Goal: Task Accomplishment & Management: Manage account settings

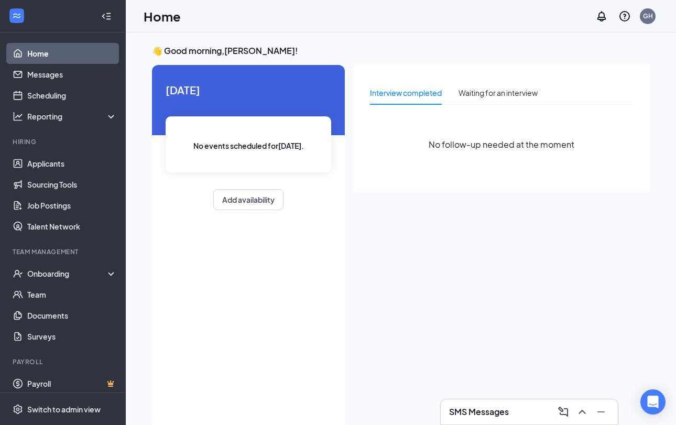
click at [458, 409] on h3 "SMS Messages" at bounding box center [479, 412] width 60 height 12
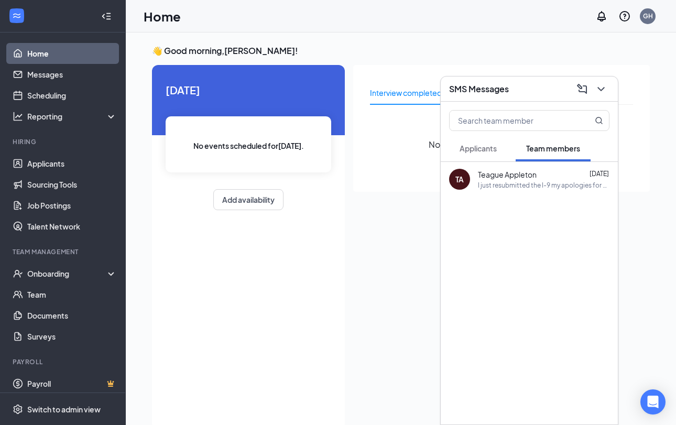
click at [302, 274] on div "[DATE] No events scheduled for [DATE] . Add availability" at bounding box center [248, 247] width 193 height 364
click at [601, 92] on icon "ChevronDown" at bounding box center [601, 89] width 13 height 13
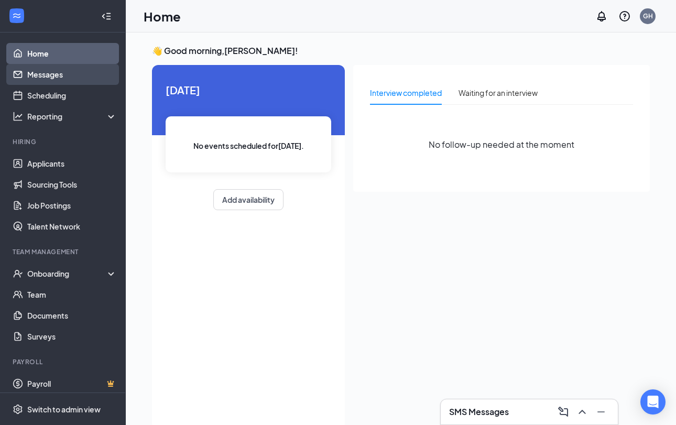
click at [52, 76] on link "Messages" at bounding box center [72, 74] width 90 height 21
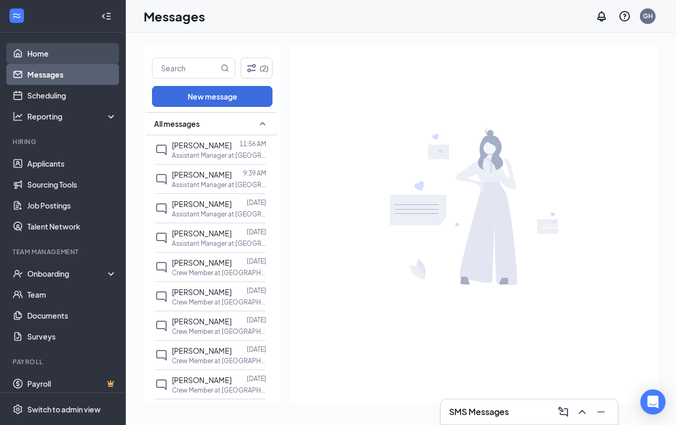
click at [55, 56] on link "Home" at bounding box center [72, 53] width 90 height 21
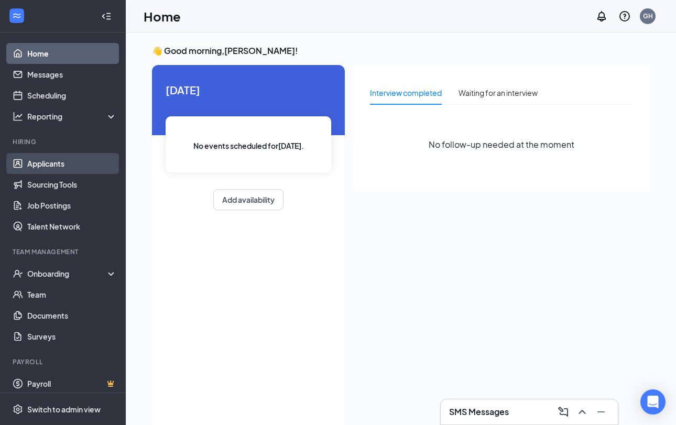
click at [42, 165] on link "Applicants" at bounding box center [72, 163] width 90 height 21
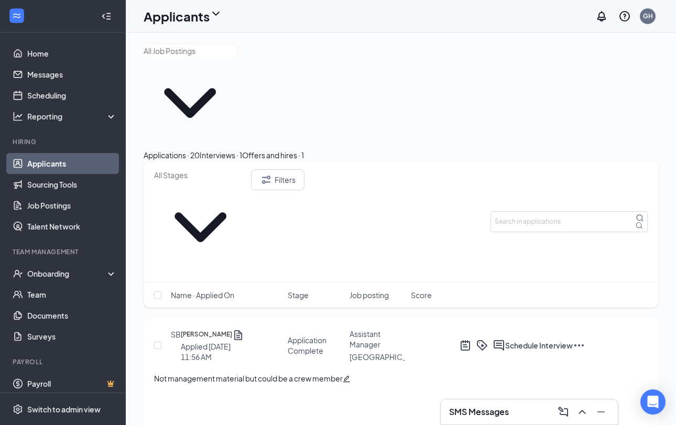
click at [586, 339] on icon "Ellipses" at bounding box center [579, 345] width 13 height 13
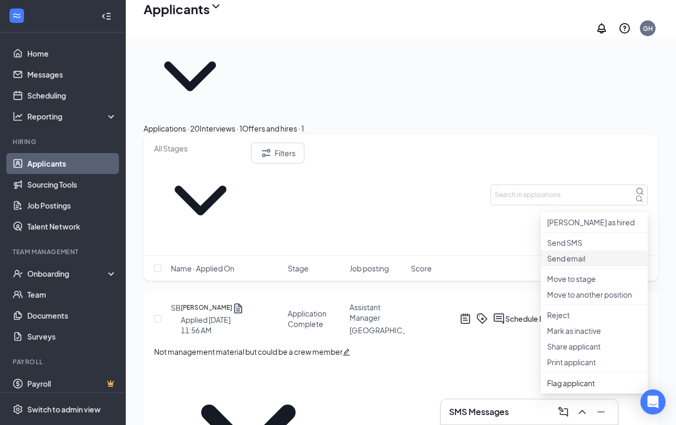
scroll to position [45, 0]
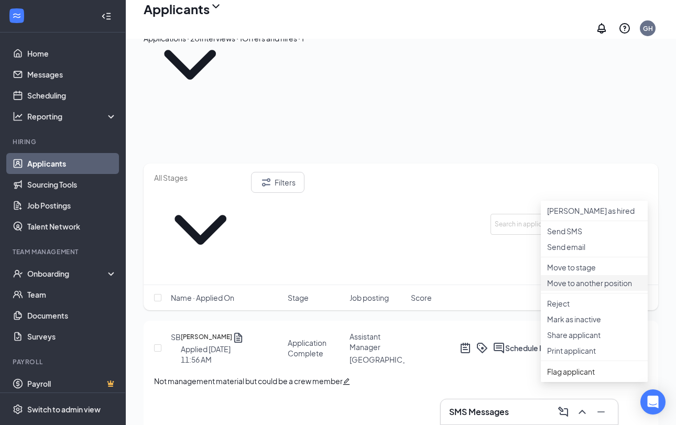
click at [585, 288] on p "Move to another position" at bounding box center [594, 283] width 94 height 10
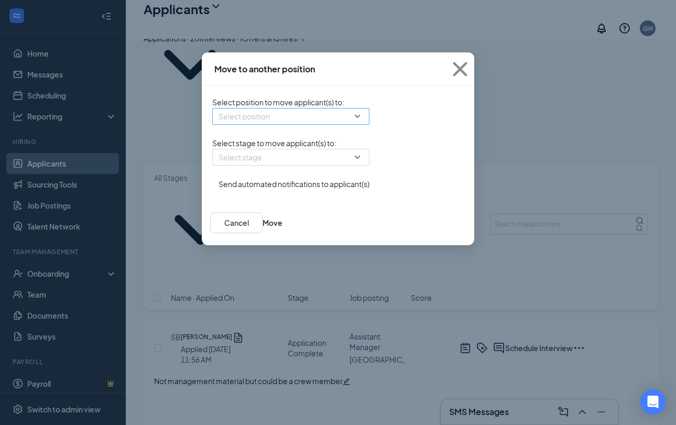
click at [275, 124] on input "search" at bounding box center [287, 117] width 137 height 16
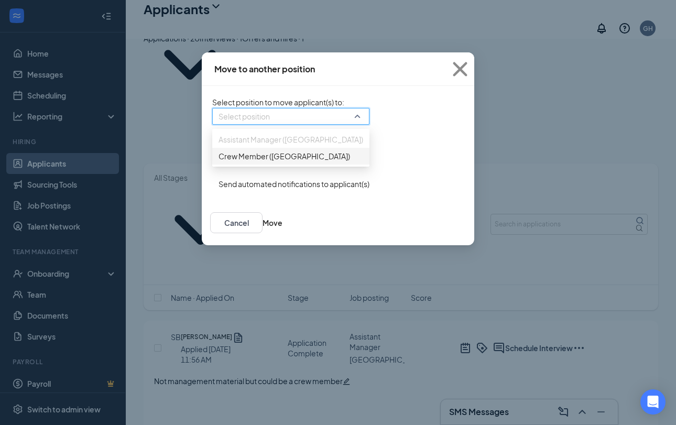
click at [283, 162] on span "Crew Member ([GEOGRAPHIC_DATA])" at bounding box center [291, 156] width 145 height 12
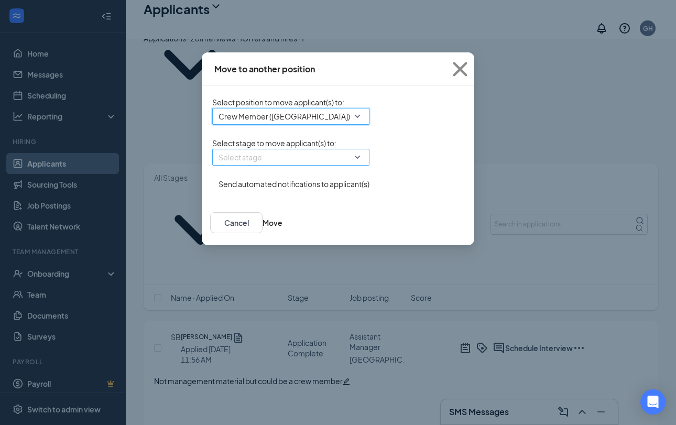
click at [283, 165] on input "search" at bounding box center [287, 157] width 137 height 16
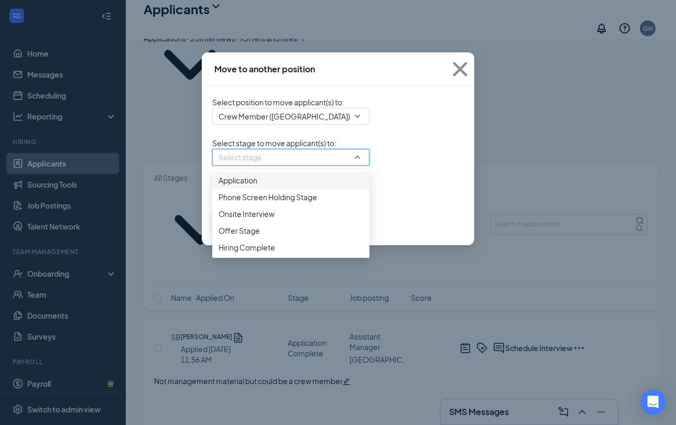
click at [251, 189] on div "Application" at bounding box center [290, 180] width 157 height 17
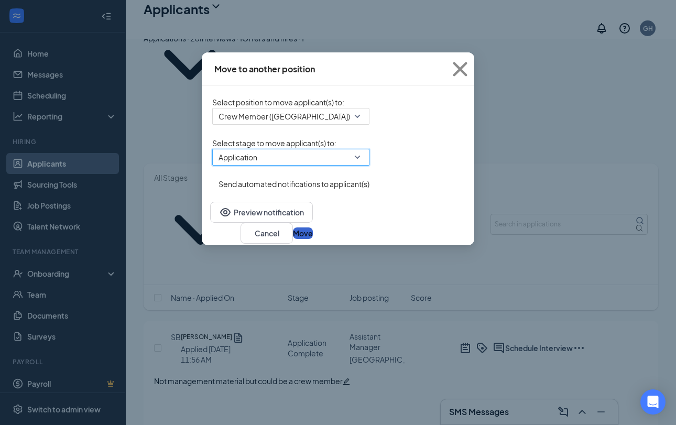
click at [313, 239] on button "Move" at bounding box center [303, 234] width 20 height 12
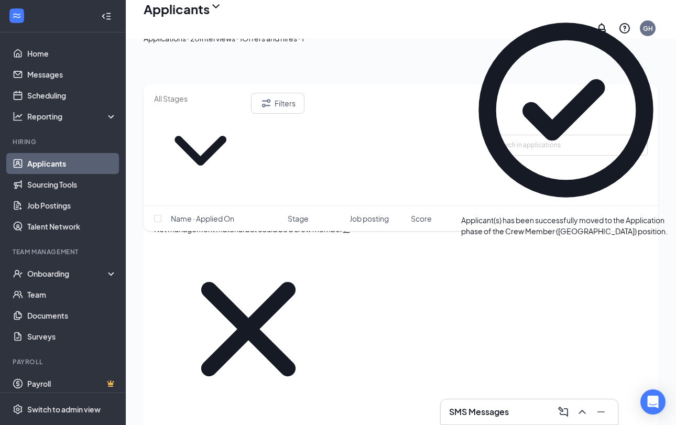
scroll to position [116, 0]
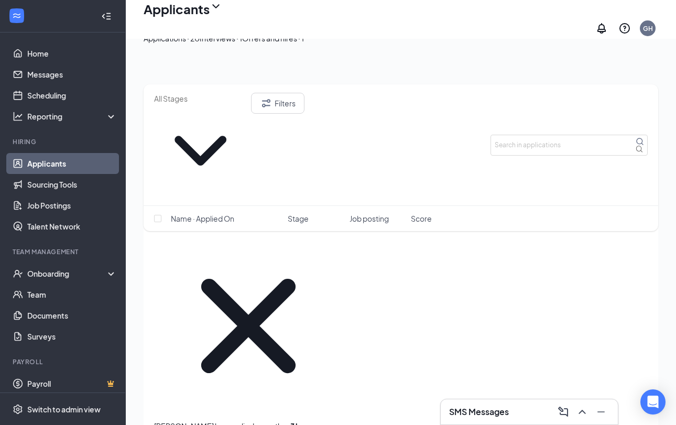
click at [242, 44] on div "Interviews · 1" at bounding box center [221, 39] width 42 height 12
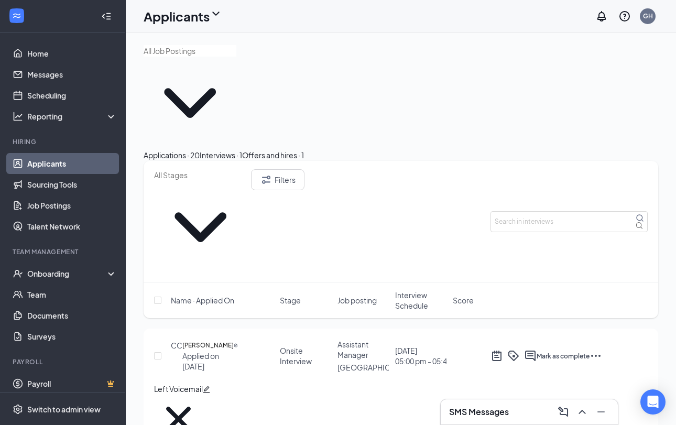
click at [200, 149] on div "Applications · 20" at bounding box center [172, 155] width 56 height 12
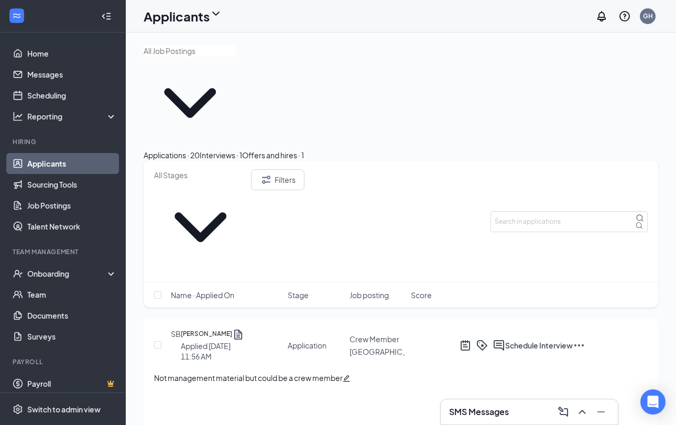
click at [203, 16] on h1 "Applicants" at bounding box center [177, 16] width 66 height 18
click at [182, 61] on link "Archived applicants" at bounding box center [185, 55] width 70 height 10
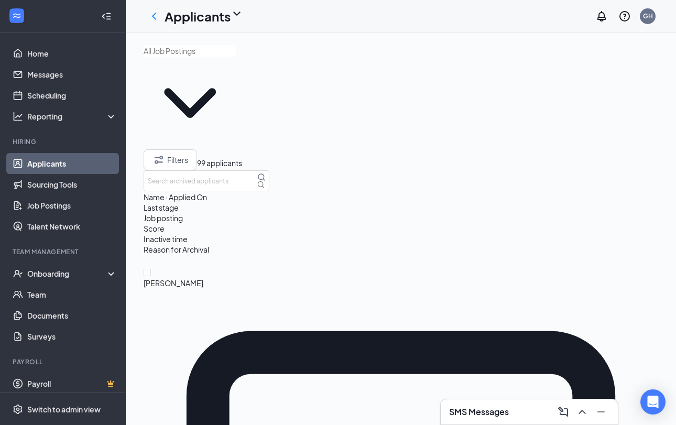
click at [202, 20] on h1 "Applicants" at bounding box center [198, 16] width 66 height 18
click at [188, 45] on link "Applicants" at bounding box center [206, 40] width 70 height 10
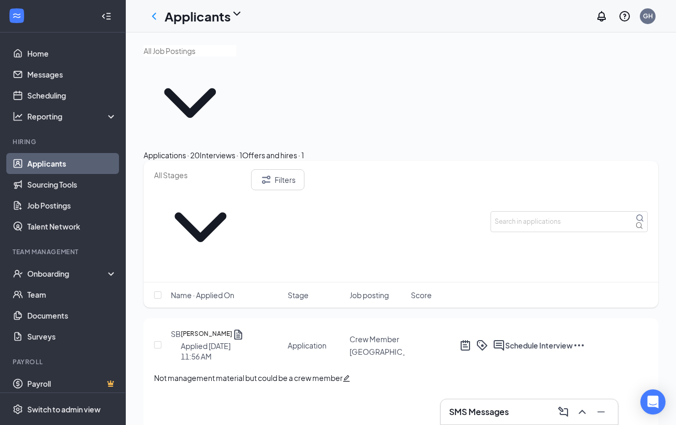
click at [190, 57] on input "text" at bounding box center [190, 51] width 93 height 12
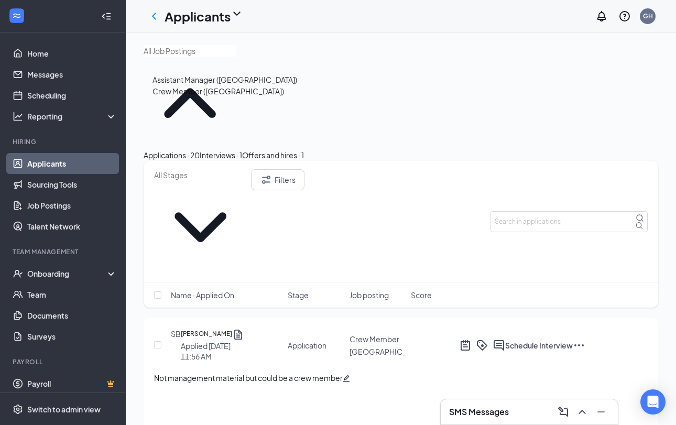
click at [189, 97] on div "Crew Member ([GEOGRAPHIC_DATA])" at bounding box center [225, 91] width 145 height 12
type input "Crew Member ([GEOGRAPHIC_DATA])"
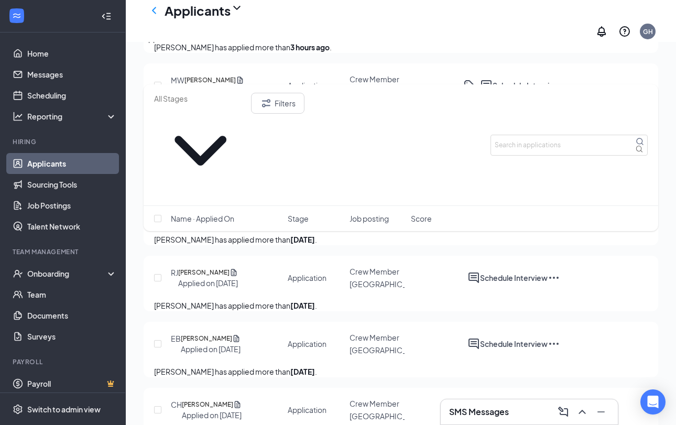
scroll to position [445, 0]
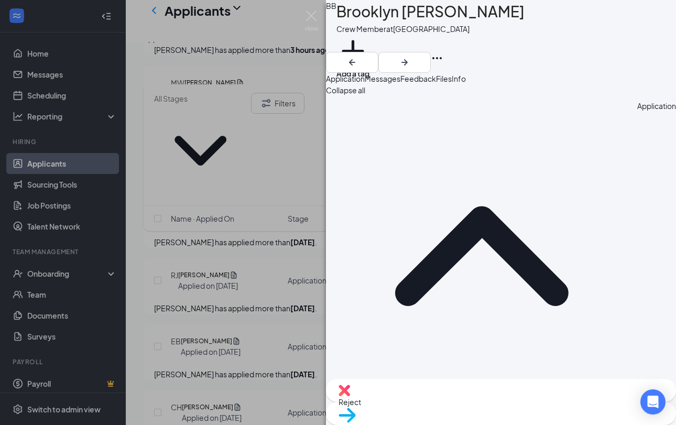
click at [401, 83] on span "Messages" at bounding box center [383, 78] width 36 height 9
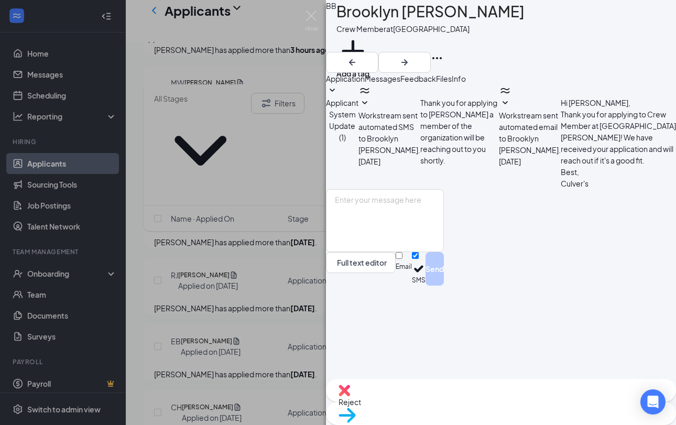
click at [365, 83] on span "Application" at bounding box center [345, 78] width 39 height 9
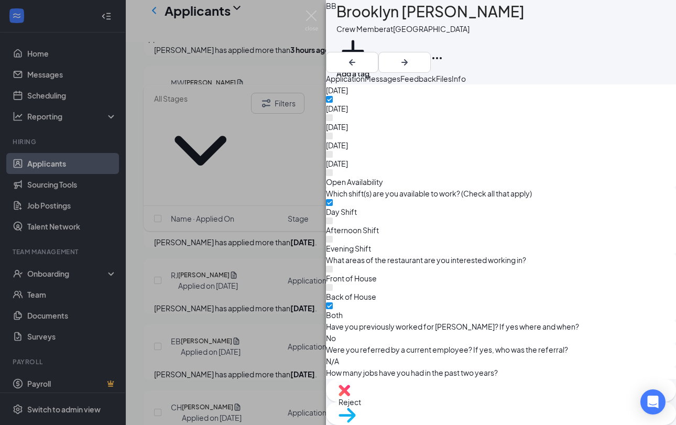
scroll to position [677, 0]
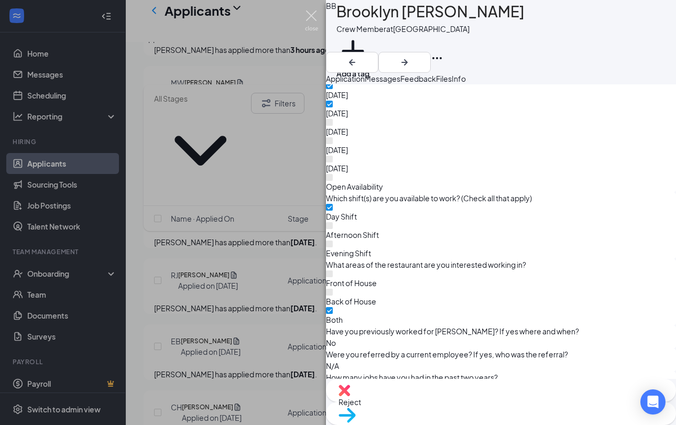
click at [310, 17] on img at bounding box center [311, 20] width 13 height 20
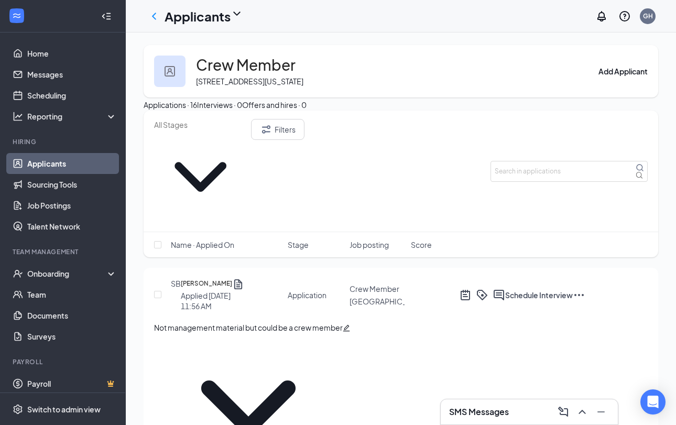
click at [216, 22] on h1 "Applicants" at bounding box center [198, 16] width 66 height 18
click at [206, 45] on link "Applicants" at bounding box center [206, 40] width 70 height 10
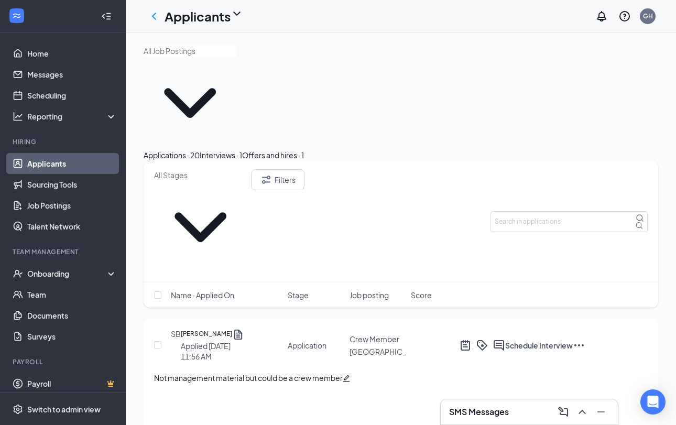
click at [586, 339] on icon "Ellipses" at bounding box center [579, 345] width 13 height 13
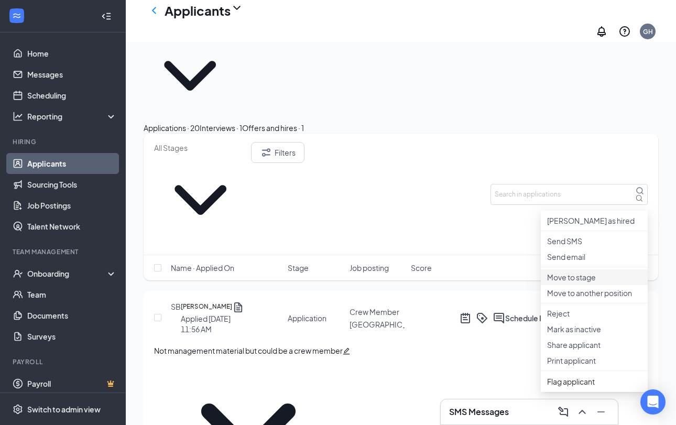
scroll to position [46, 0]
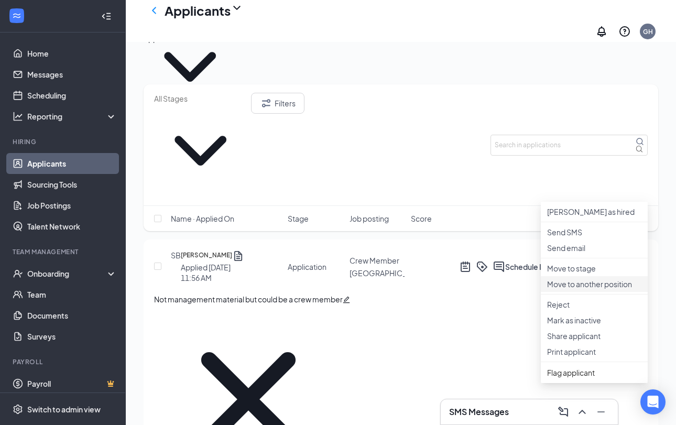
click at [580, 289] on p "Move to another position" at bounding box center [594, 284] width 94 height 10
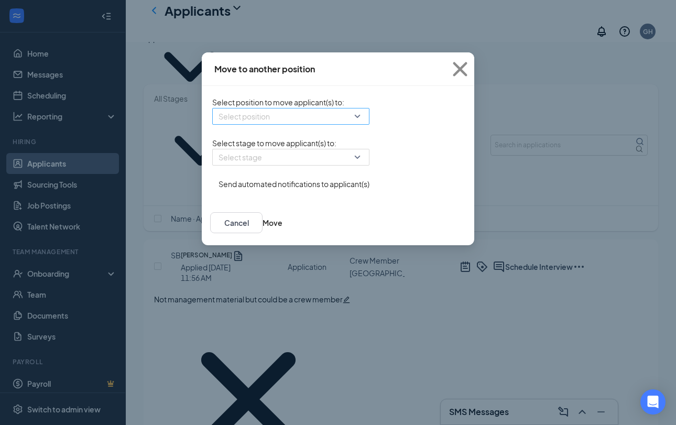
click at [279, 120] on input "search" at bounding box center [287, 117] width 137 height 16
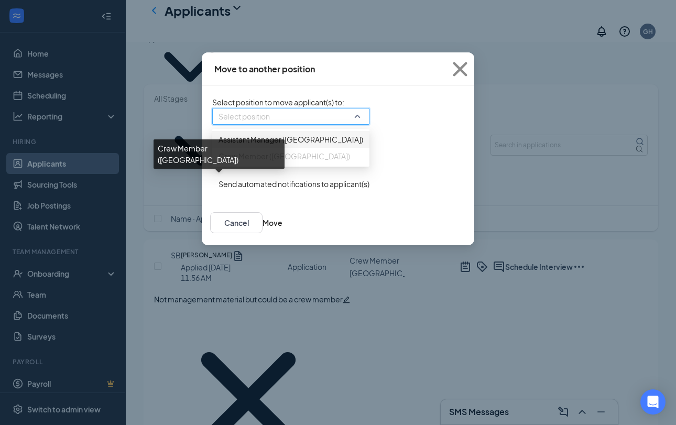
click at [242, 162] on span "Crew Member ([GEOGRAPHIC_DATA])" at bounding box center [285, 156] width 132 height 12
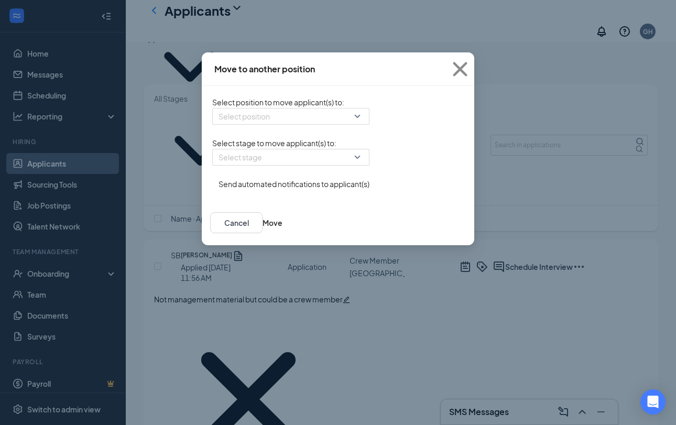
click at [337, 148] on span "Select stage to move applicant(s) to :" at bounding box center [274, 142] width 124 height 9
click at [263, 233] on button "Cancel" at bounding box center [236, 222] width 52 height 21
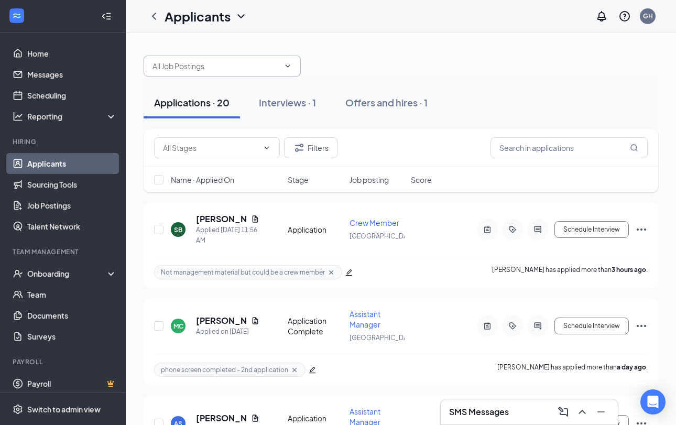
click at [219, 70] on input "text" at bounding box center [216, 66] width 127 height 12
click at [314, 57] on div "Assistant Manager (Mooresville) Crew Member (Mooresville)" at bounding box center [401, 60] width 515 height 31
click at [291, 70] on icon "ChevronDown" at bounding box center [288, 66] width 8 height 8
click at [204, 69] on input "text" at bounding box center [216, 66] width 127 height 12
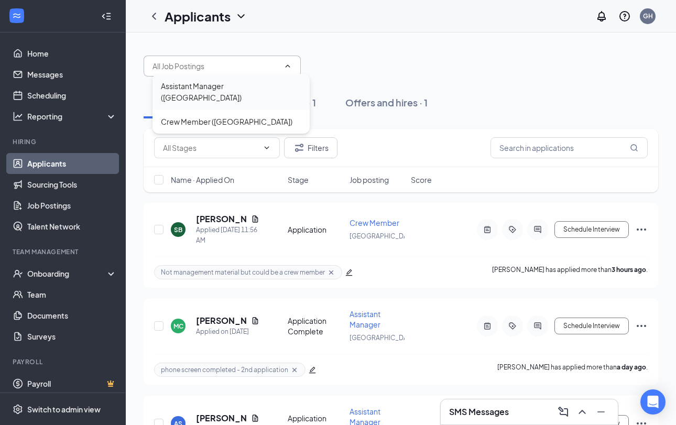
click at [208, 90] on div "Assistant Manager ([GEOGRAPHIC_DATA])" at bounding box center [231, 91] width 141 height 23
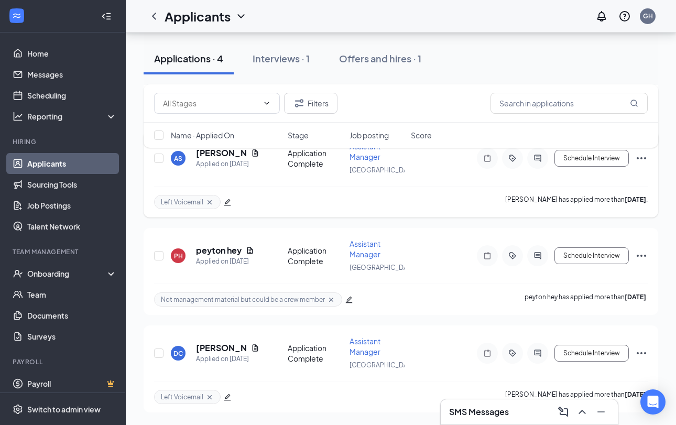
scroll to position [192, 0]
click at [233, 252] on h5 "peyton hey" at bounding box center [219, 251] width 46 height 12
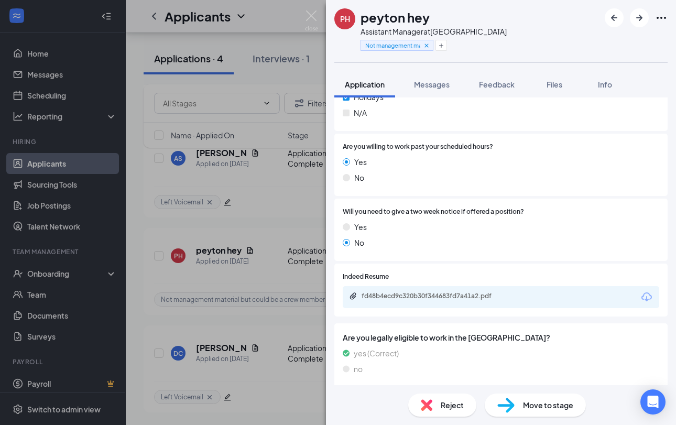
scroll to position [475, 0]
click at [426, 293] on div "fd48b4ecd9c320b30f344683fd7a41a2.pdf" at bounding box center [435, 297] width 147 height 8
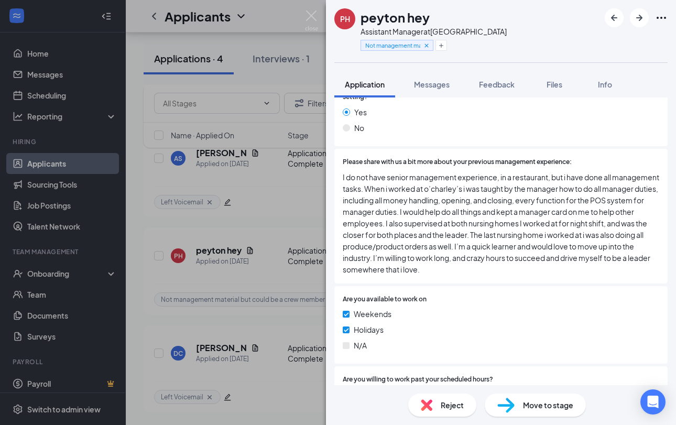
scroll to position [229, 0]
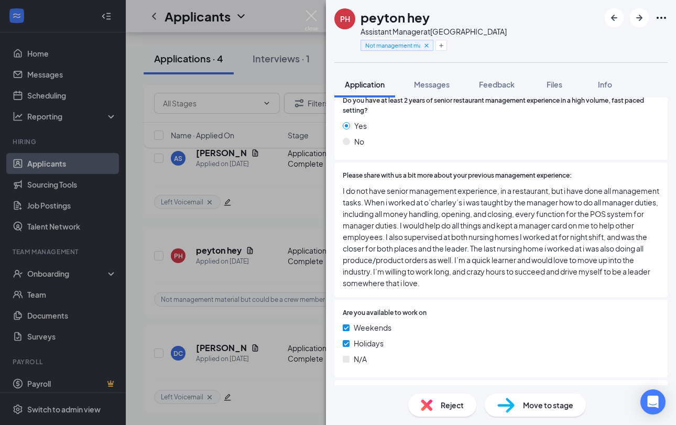
click at [276, 221] on div "PH peyton hey Assistant Manager at Mooresville Not management material but coul…" at bounding box center [338, 212] width 676 height 425
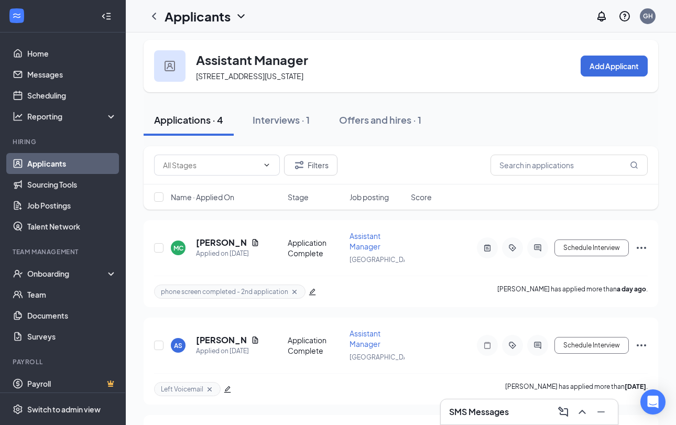
scroll to position [4, 0]
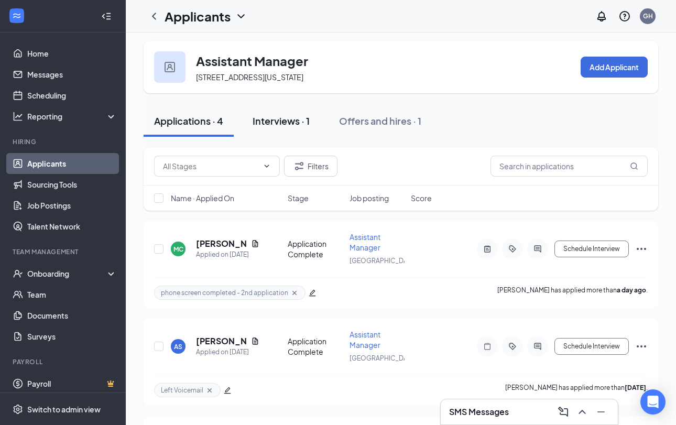
click at [270, 128] on button "Interviews · 1" at bounding box center [281, 120] width 78 height 31
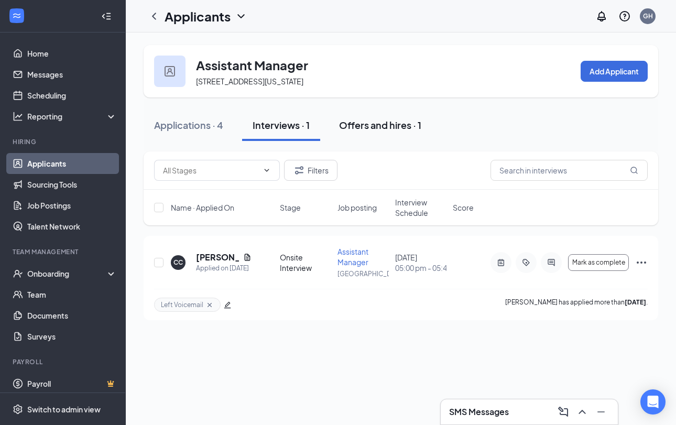
click at [364, 129] on div "Offers and hires · 1" at bounding box center [380, 125] width 82 height 13
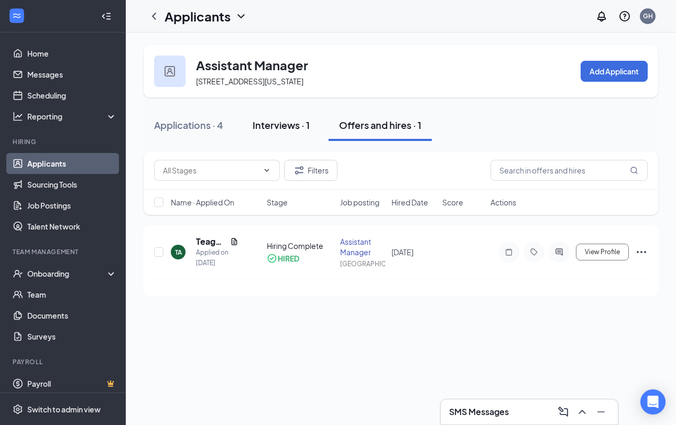
click at [270, 129] on div "Interviews · 1" at bounding box center [281, 125] width 57 height 13
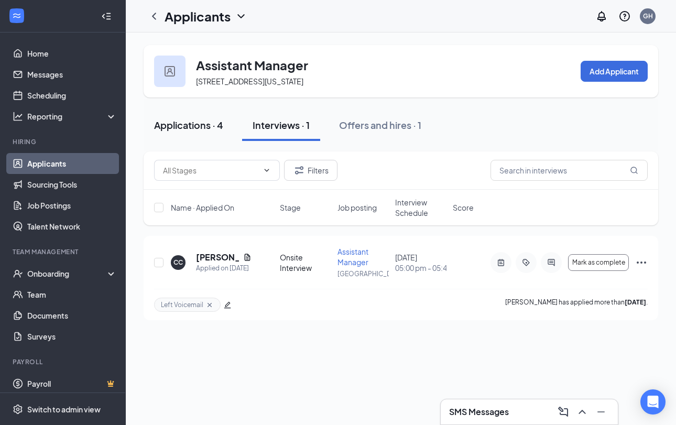
click at [197, 137] on button "Applications · 4" at bounding box center [189, 125] width 90 height 31
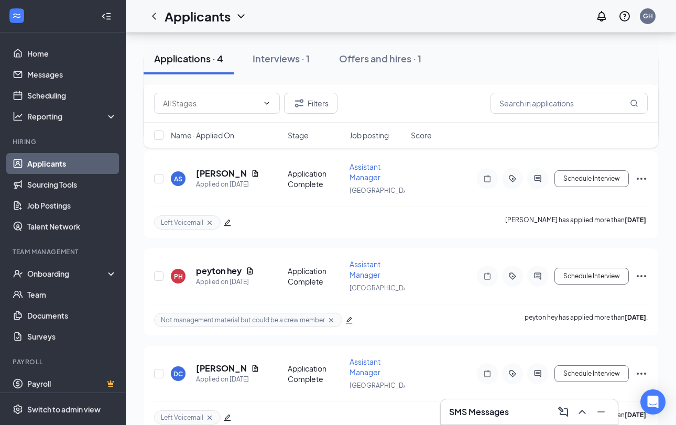
scroll to position [169, 0]
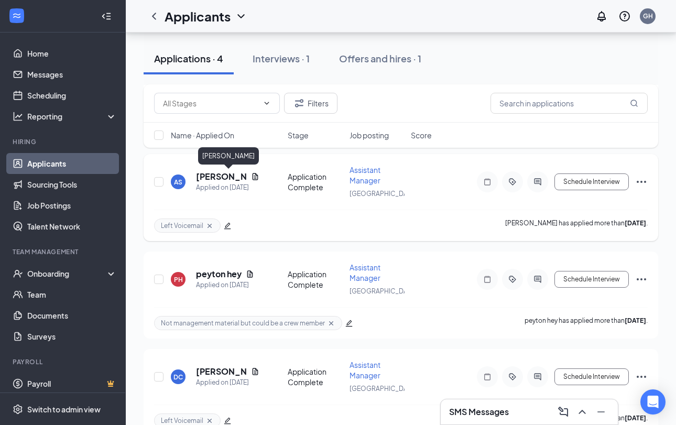
click at [209, 175] on h5 "[PERSON_NAME]" at bounding box center [221, 177] width 51 height 12
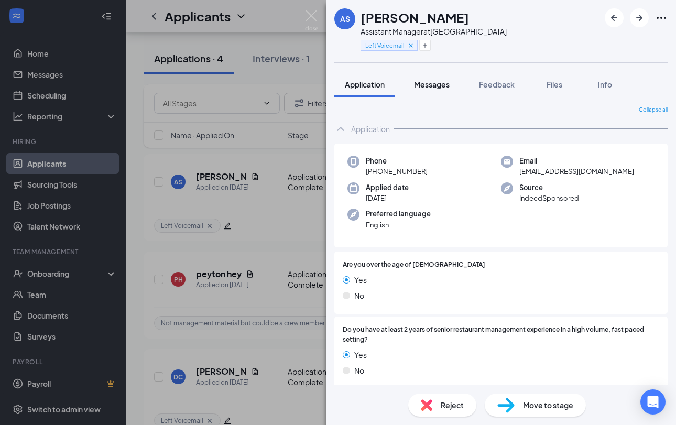
click at [422, 87] on span "Messages" at bounding box center [432, 84] width 36 height 9
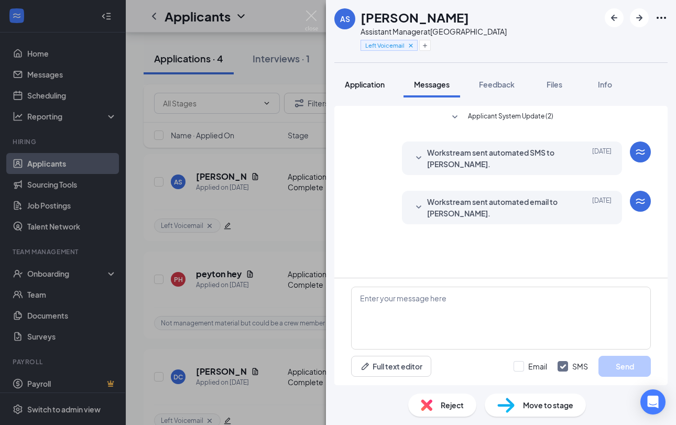
click at [382, 88] on span "Application" at bounding box center [365, 84] width 40 height 9
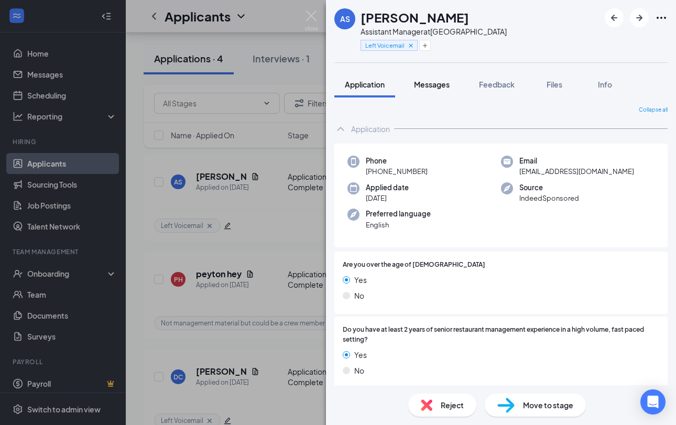
click at [429, 87] on span "Messages" at bounding box center [432, 84] width 36 height 9
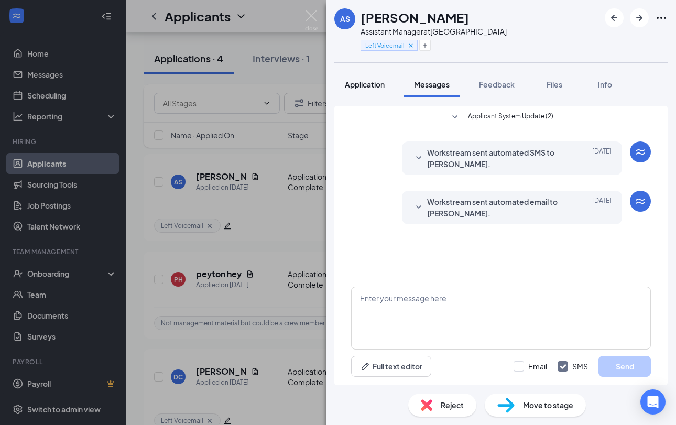
click at [374, 87] on span "Application" at bounding box center [365, 84] width 40 height 9
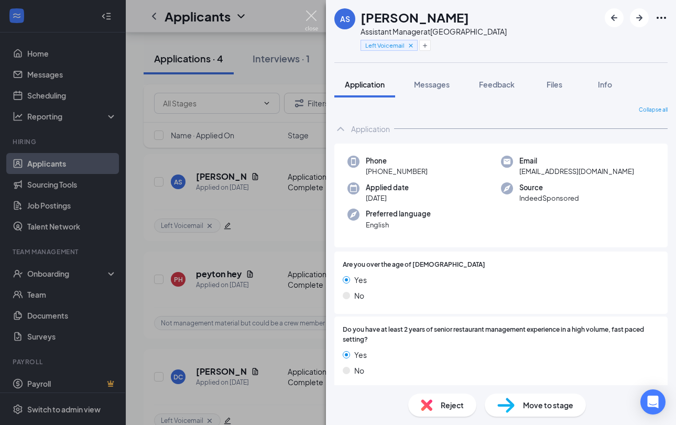
click at [311, 18] on img at bounding box center [311, 20] width 13 height 20
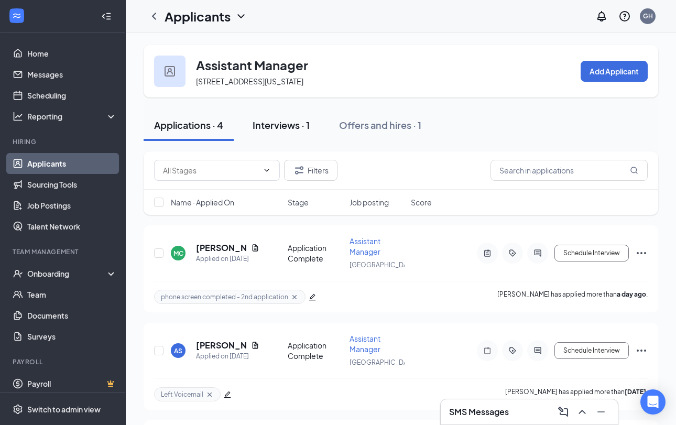
click at [265, 127] on div "Interviews · 1" at bounding box center [281, 125] width 57 height 13
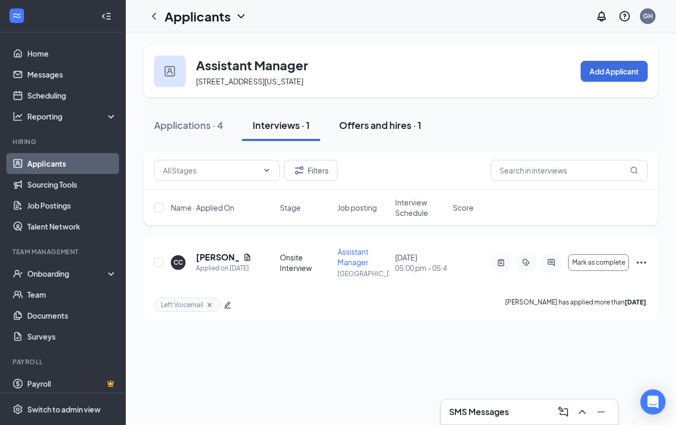
click at [348, 128] on div "Offers and hires · 1" at bounding box center [380, 125] width 82 height 13
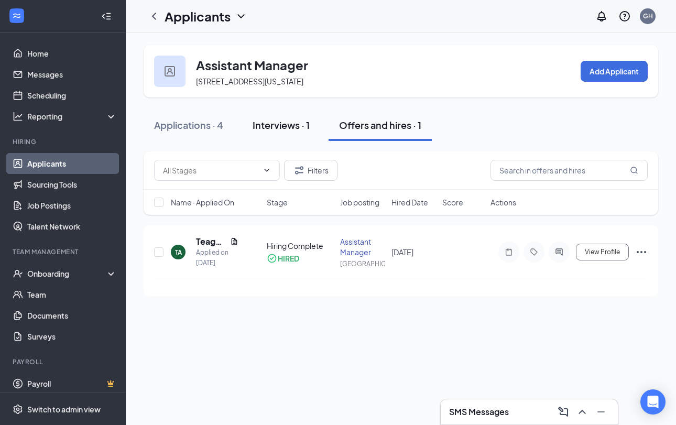
click at [286, 130] on div "Interviews · 1" at bounding box center [281, 125] width 57 height 13
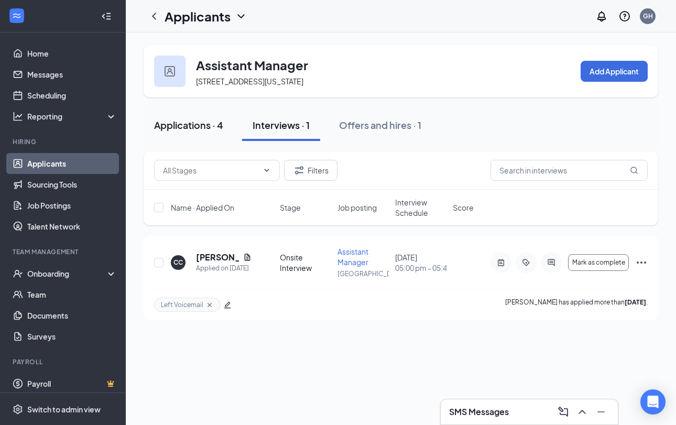
click at [221, 125] on div "Applications · 4" at bounding box center [188, 125] width 69 height 13
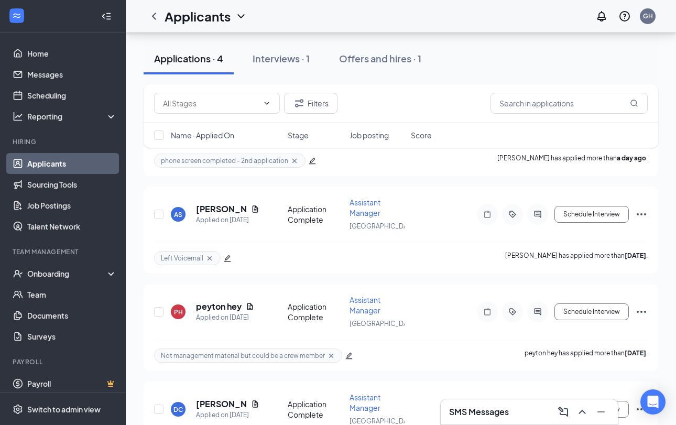
scroll to position [136, 0]
click at [226, 310] on h5 "peyton hey" at bounding box center [219, 308] width 46 height 12
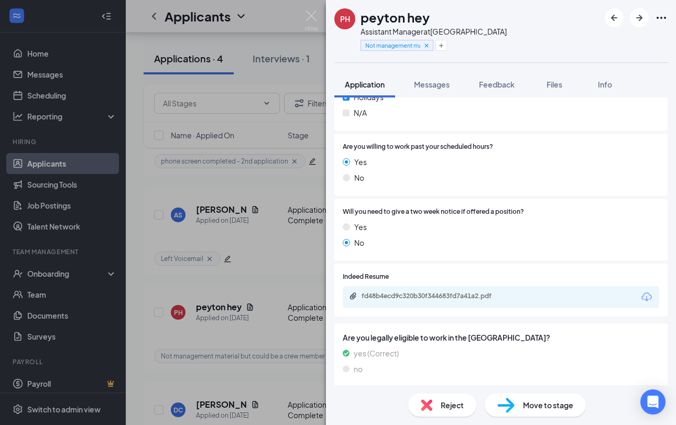
scroll to position [475, 0]
click at [495, 294] on div "fd48b4ecd9c320b30f344683fd7a41a2.pdf" at bounding box center [435, 297] width 147 height 8
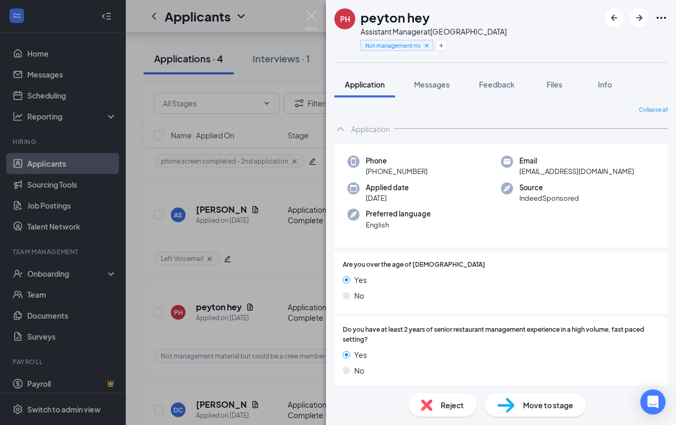
scroll to position [0, 0]
click at [524, 406] on span "Move to stage" at bounding box center [548, 406] width 50 height 12
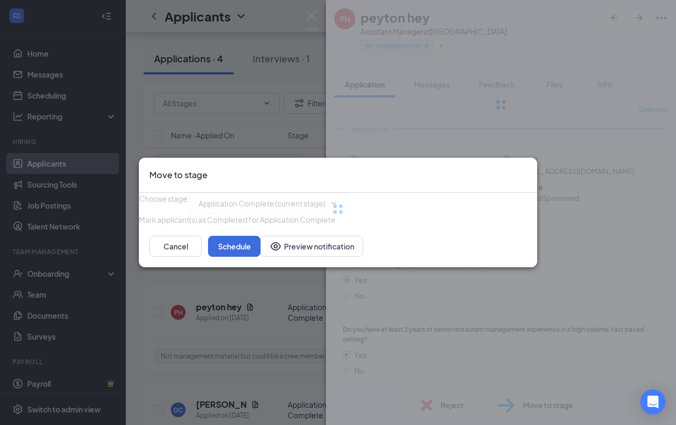
type input "Phone Screening (next stage)"
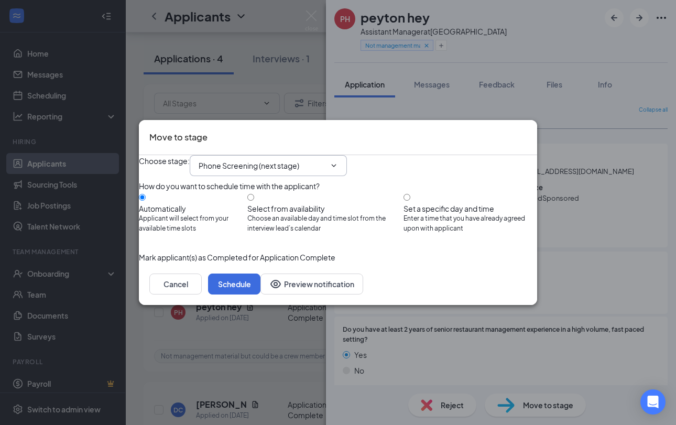
click at [338, 162] on icon "ChevronDown" at bounding box center [334, 166] width 8 height 8
click at [385, 155] on div "Choose stage : Phone Screening (next stage)" at bounding box center [338, 165] width 399 height 21
click at [338, 162] on icon "ChevronDown" at bounding box center [334, 166] width 8 height 8
click at [294, 160] on input "Phone Screening (next stage)" at bounding box center [262, 166] width 127 height 12
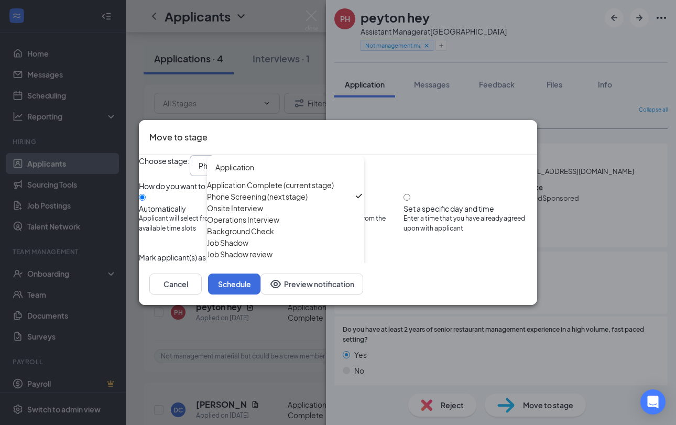
click at [402, 155] on div "Choose stage : Phone Screening (next stage) Application Application Complete (c…" at bounding box center [338, 165] width 399 height 21
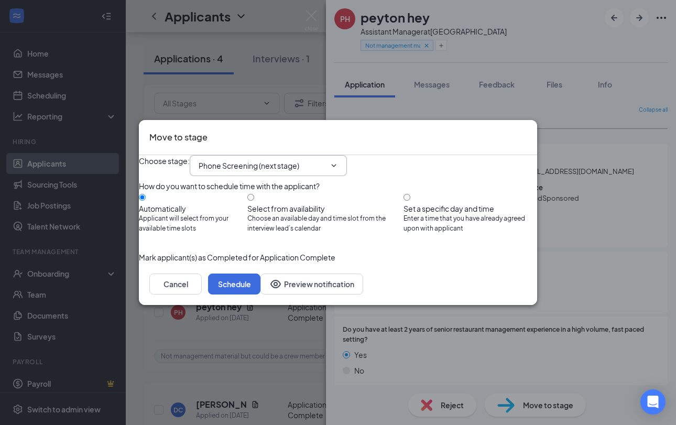
click at [296, 160] on input "Phone Screening (next stage)" at bounding box center [262, 166] width 127 height 12
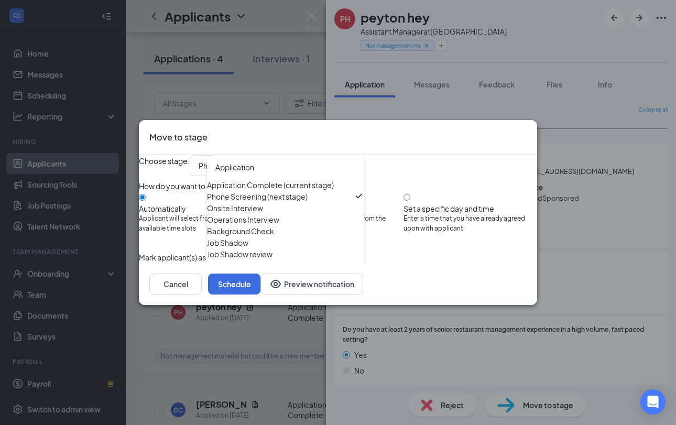
click at [400, 155] on div "Choose stage : Phone Screening (next stage) Application Application Complete (c…" at bounding box center [338, 165] width 399 height 21
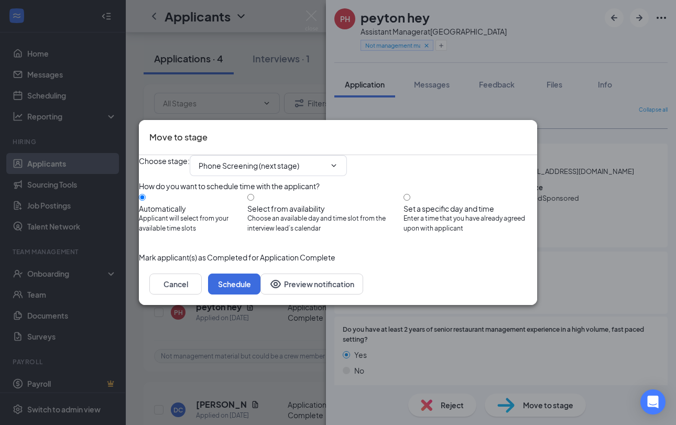
click at [530, 134] on icon "Cross" at bounding box center [533, 137] width 6 height 6
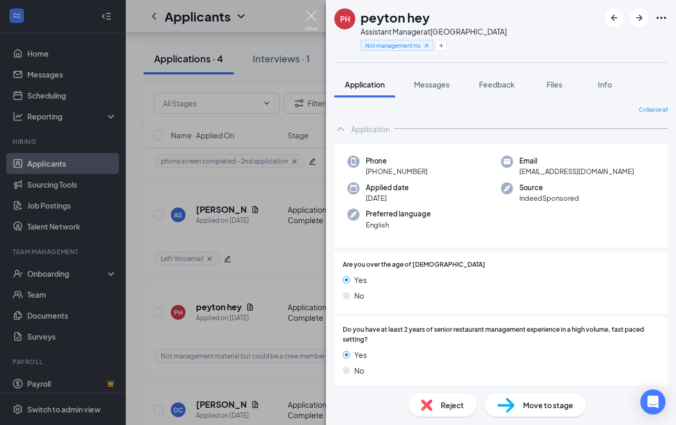
click at [315, 21] on img at bounding box center [311, 20] width 13 height 20
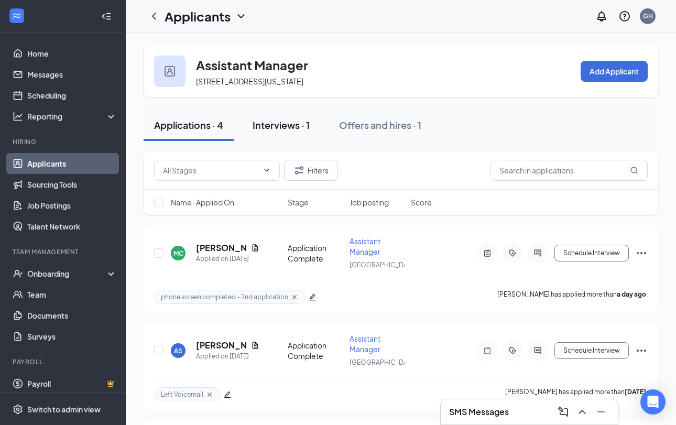
click at [283, 132] on button "Interviews · 1" at bounding box center [281, 125] width 78 height 31
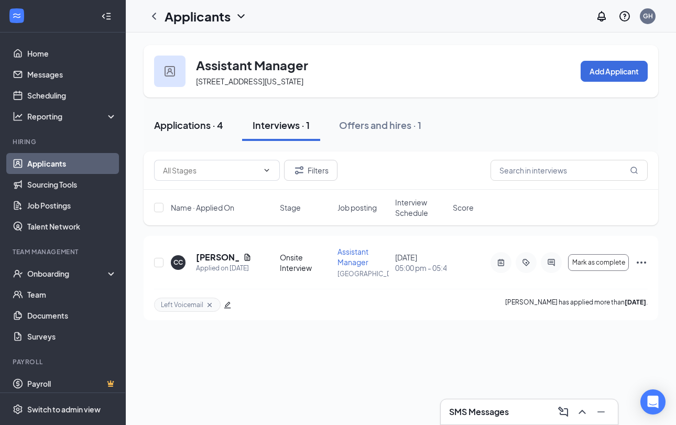
click at [198, 129] on div "Applications · 4" at bounding box center [188, 125] width 69 height 13
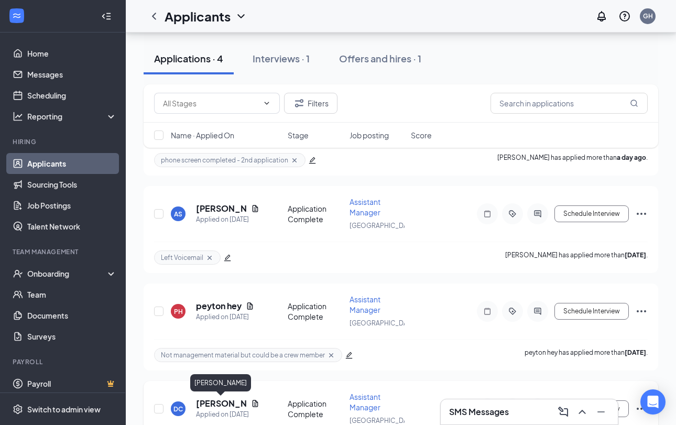
scroll to position [136, 0]
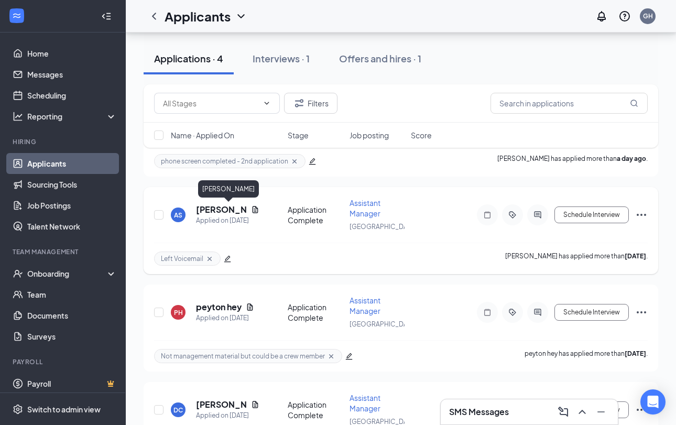
click at [217, 210] on h5 "[PERSON_NAME]" at bounding box center [221, 210] width 51 height 12
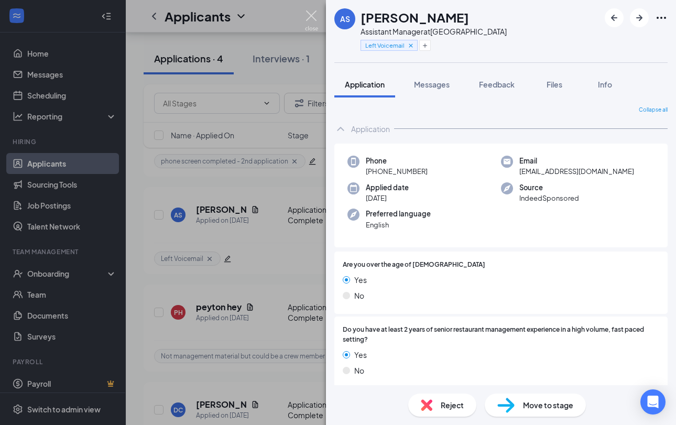
click at [311, 20] on img at bounding box center [311, 20] width 13 height 20
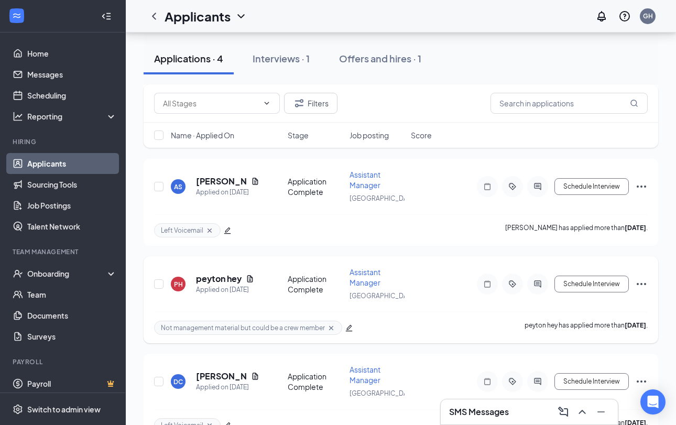
scroll to position [159, 0]
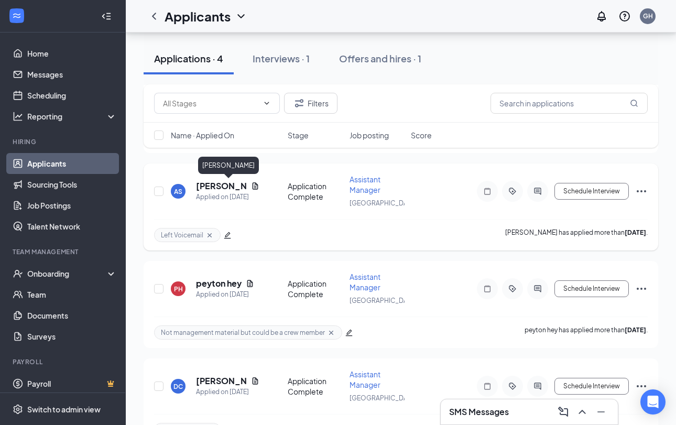
click at [218, 186] on h5 "[PERSON_NAME]" at bounding box center [221, 186] width 51 height 12
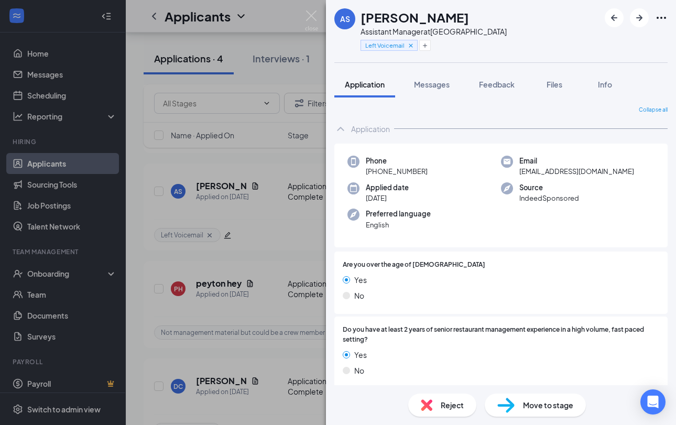
click at [276, 220] on div "AS Allison Stone Assistant Manager at Mooresville Left Voicemail Application Me…" at bounding box center [338, 212] width 676 height 425
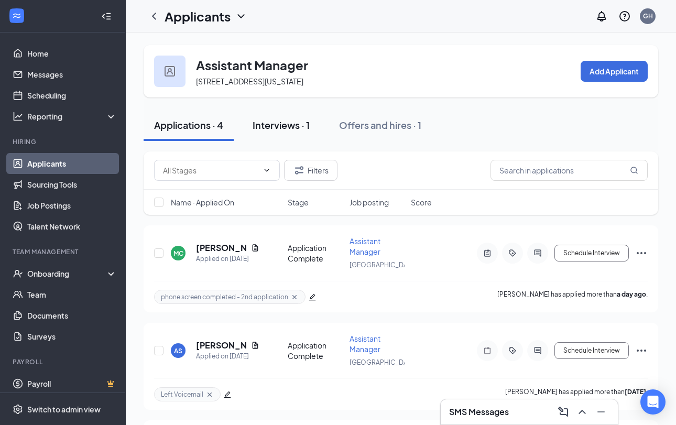
click at [271, 131] on div "Interviews · 1" at bounding box center [281, 125] width 57 height 13
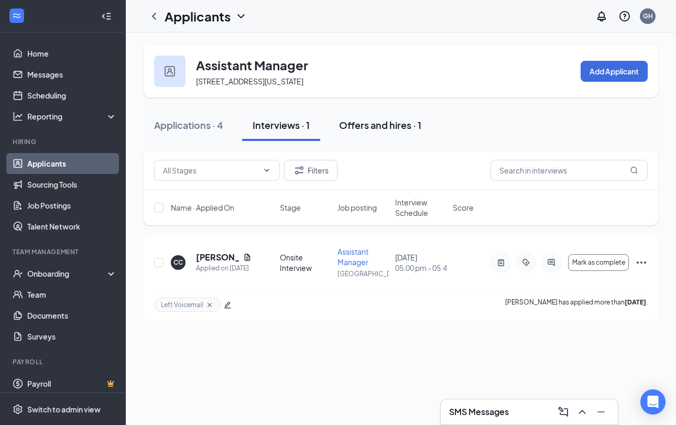
click at [375, 122] on div "Offers and hires · 1" at bounding box center [380, 125] width 82 height 13
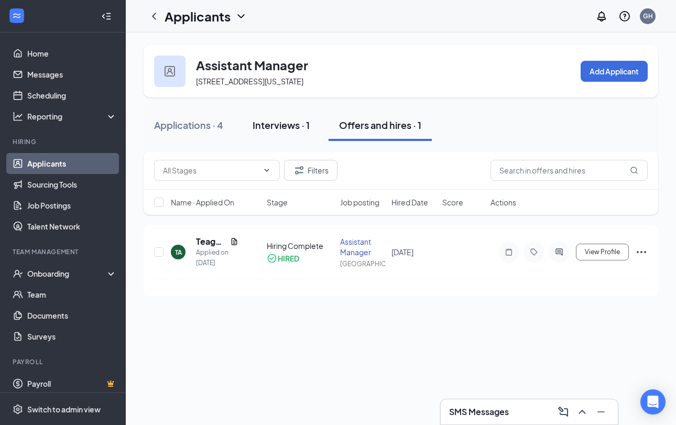
click at [300, 123] on div "Interviews · 1" at bounding box center [281, 125] width 57 height 13
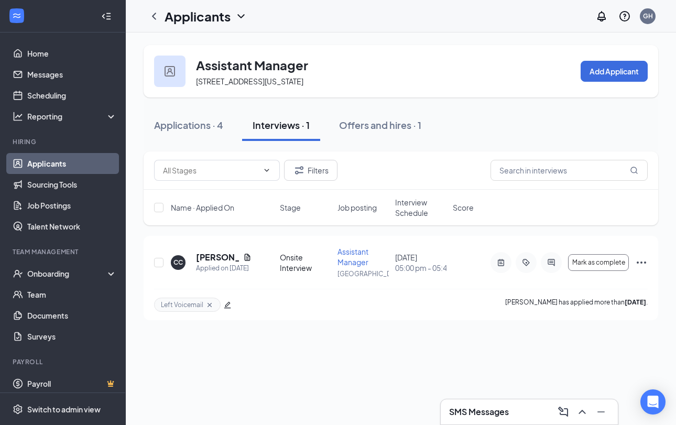
click at [217, 15] on h1 "Applicants" at bounding box center [198, 16] width 66 height 18
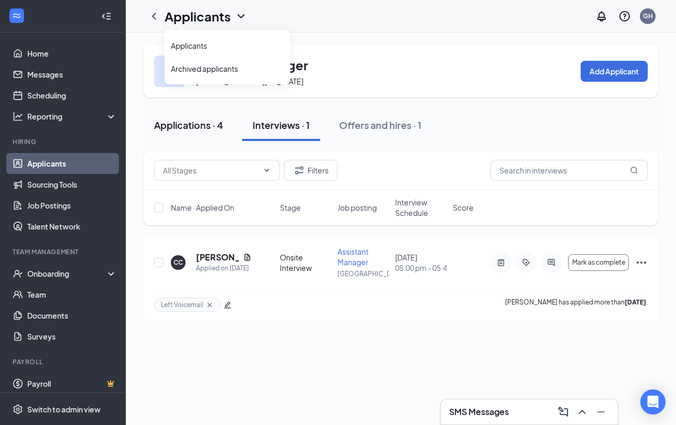
click at [188, 126] on div "Applications · 4" at bounding box center [188, 125] width 69 height 13
